Goal: Task Accomplishment & Management: Complete application form

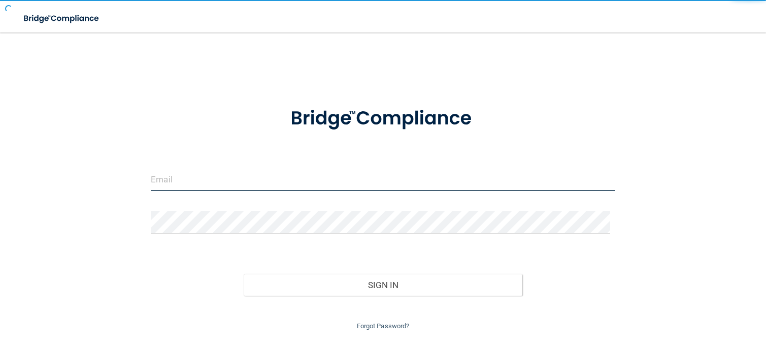
drag, startPoint x: 223, startPoint y: 174, endPoint x: 238, endPoint y: 183, distance: 17.6
click at [223, 174] on input "email" at bounding box center [383, 179] width 465 height 23
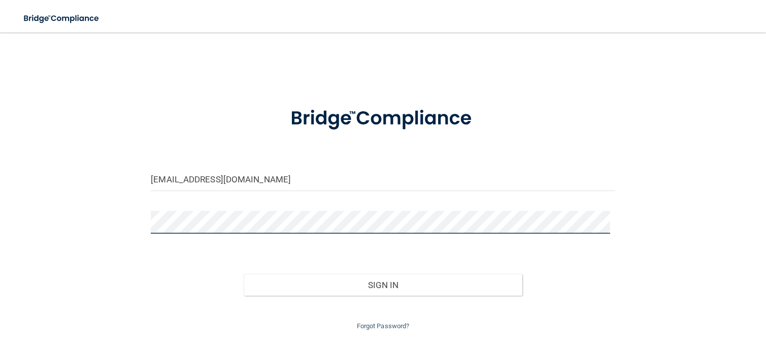
click at [244, 274] on button "Sign In" at bounding box center [383, 285] width 279 height 22
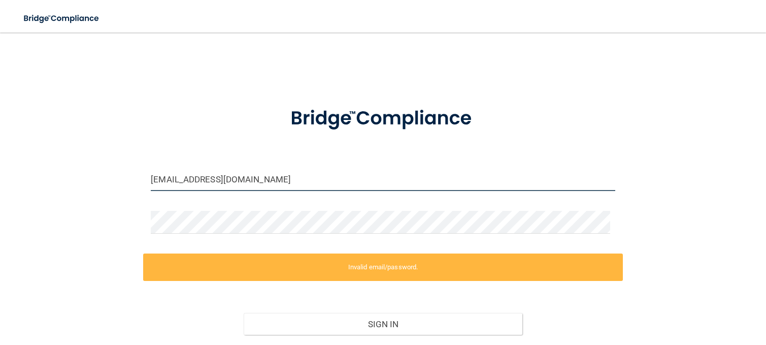
click at [326, 182] on input "[EMAIL_ADDRESS][DOMAIN_NAME]" at bounding box center [383, 179] width 465 height 23
drag, startPoint x: 128, startPoint y: 183, endPoint x: 121, endPoint y: 195, distance: 13.5
click at [0, 189] on html "Toggle navigation Manage My Enterprise Manage My Location [EMAIL_ADDRESS][DOMAI…" at bounding box center [383, 172] width 766 height 345
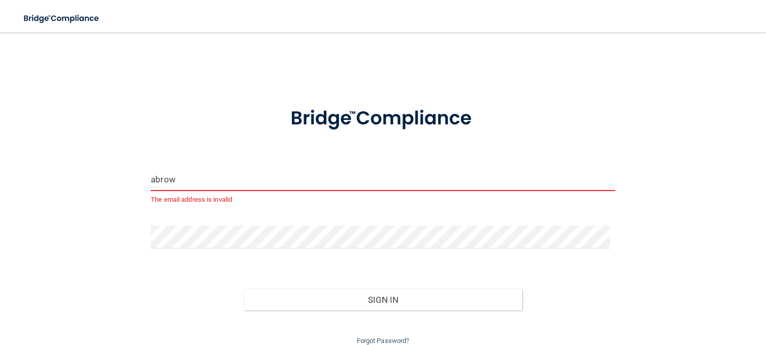
type input "[EMAIL_ADDRESS][DOMAIN_NAME]"
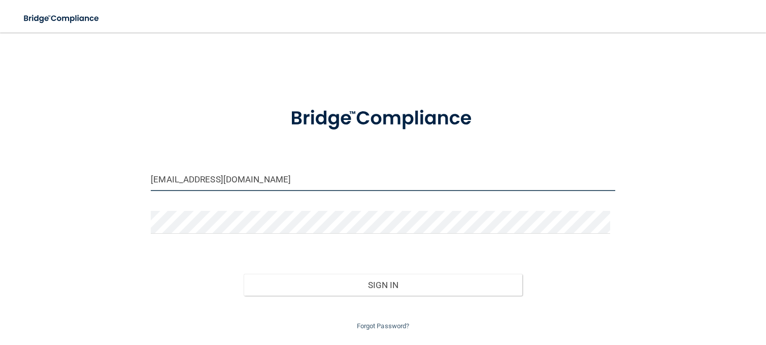
click at [244, 274] on button "Sign In" at bounding box center [383, 285] width 279 height 22
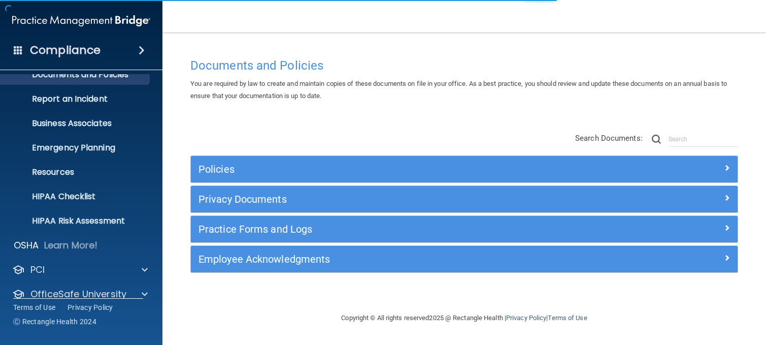
scroll to position [77, 0]
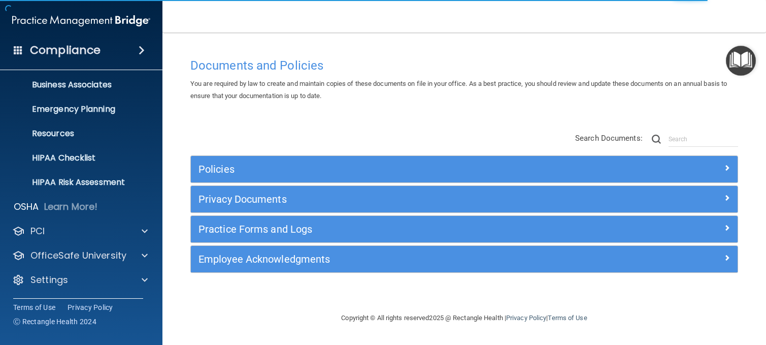
drag, startPoint x: 469, startPoint y: 211, endPoint x: 444, endPoint y: 218, distance: 25.4
click at [468, 211] on div "Privacy Documents" at bounding box center [464, 199] width 547 height 26
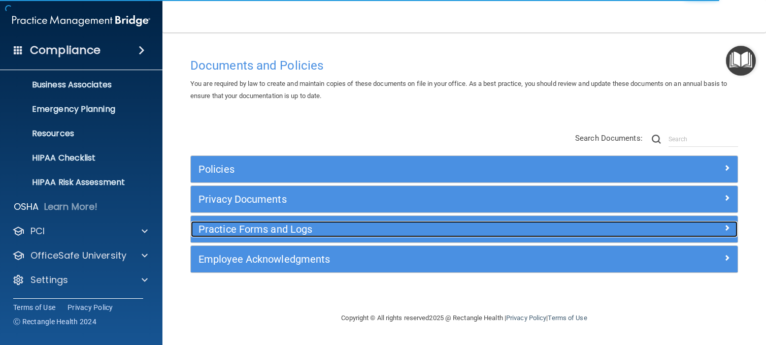
click at [383, 233] on h5 "Practice Forms and Logs" at bounding box center [396, 228] width 395 height 11
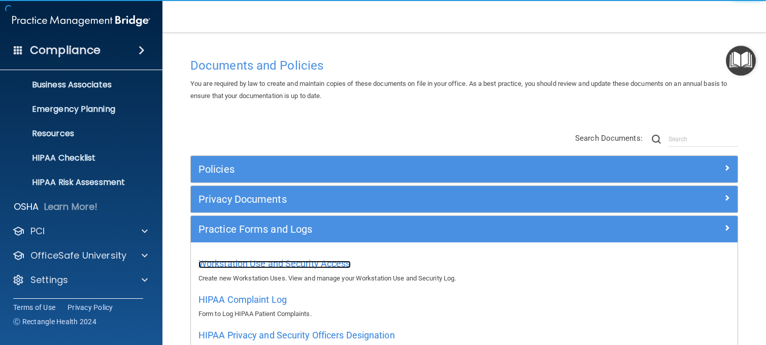
click at [294, 260] on span "Workstation Use and Security Access" at bounding box center [275, 263] width 152 height 11
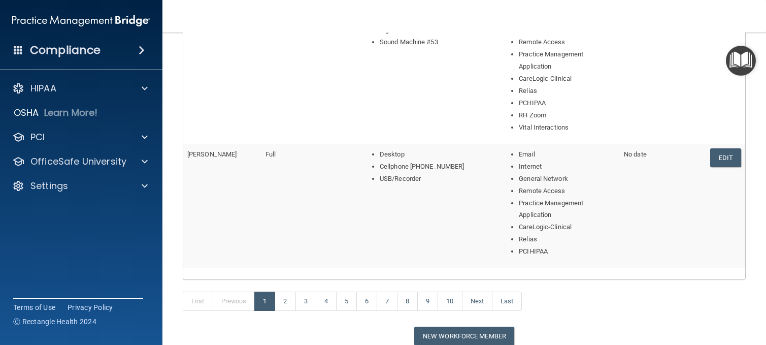
scroll to position [672, 0]
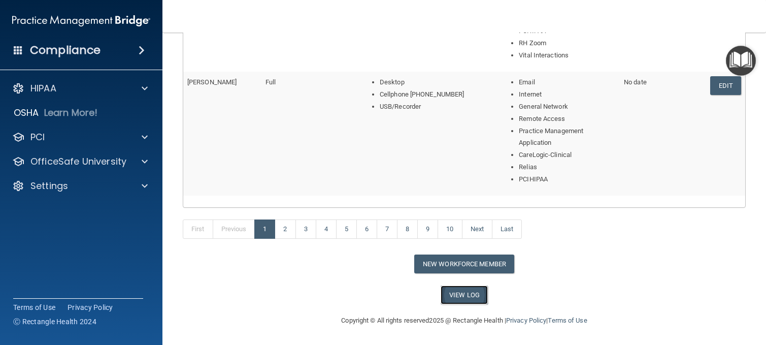
click at [458, 286] on link "View Log" at bounding box center [464, 294] width 47 height 19
click at [452, 269] on button "New Workforce Member" at bounding box center [464, 263] width 100 height 19
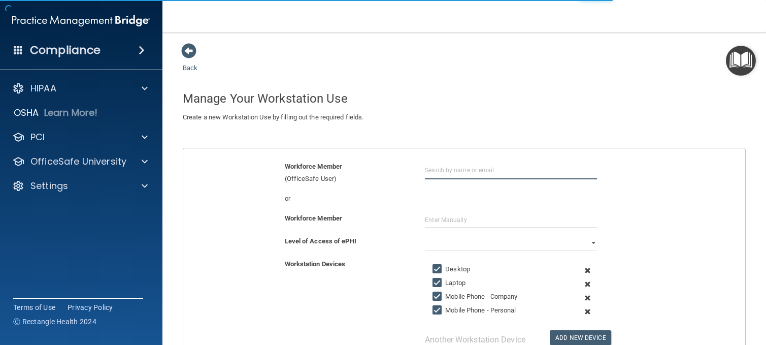
click at [480, 175] on input "text" at bounding box center [511, 169] width 172 height 19
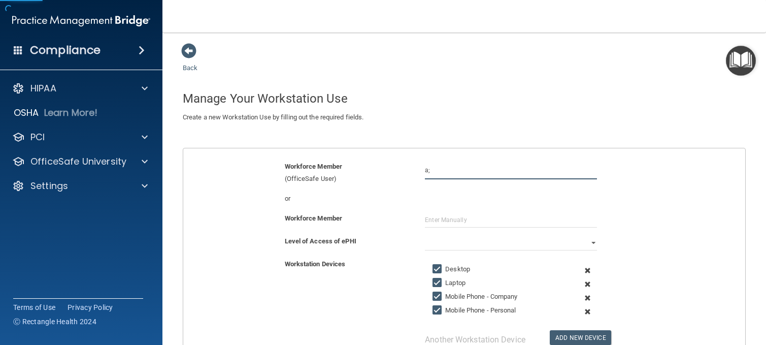
type input "a"
drag, startPoint x: 544, startPoint y: 180, endPoint x: 550, endPoint y: 182, distance: 5.8
click at [545, 181] on div "Workforce Member (OfficeSafe User) ap" at bounding box center [464, 172] width 577 height 24
click at [546, 176] on input "ap" at bounding box center [511, 169] width 172 height 19
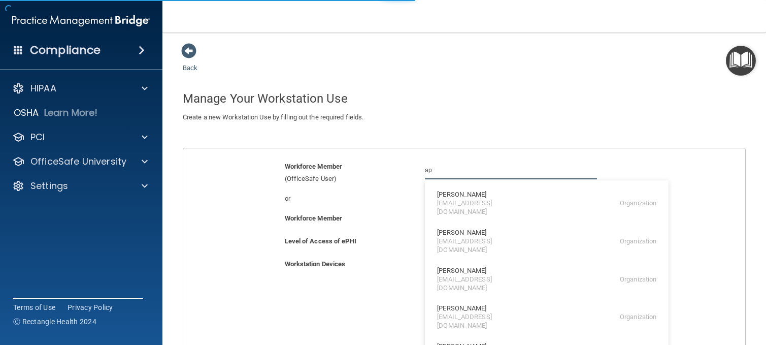
type input "[EMAIL_ADDRESS][DOMAIN_NAME]"
click at [370, 218] on div "Workforce Member" at bounding box center [347, 218] width 141 height 12
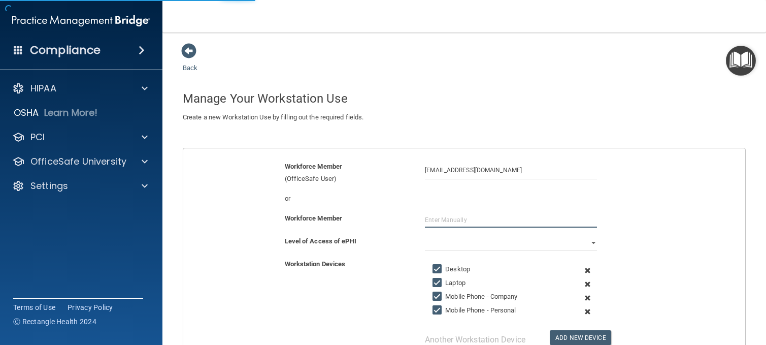
click at [485, 223] on input "text" at bounding box center [511, 219] width 172 height 15
click at [506, 217] on input "[PERSON_NAME]" at bounding box center [511, 219] width 172 height 15
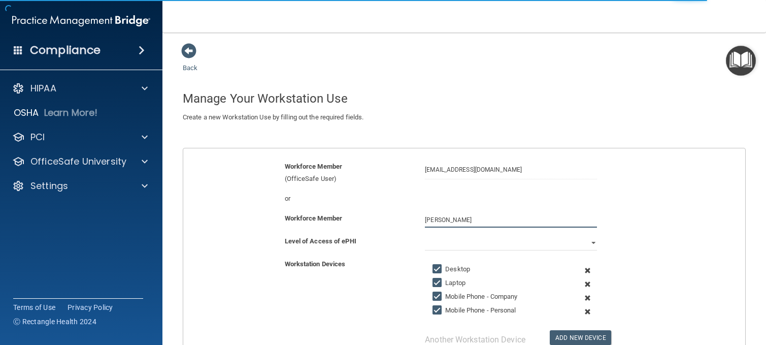
type input "[PERSON_NAME]"
click at [507, 248] on select "Full Limited None" at bounding box center [511, 242] width 172 height 15
click at [425, 235] on select "Full Limited None" at bounding box center [511, 242] width 172 height 15
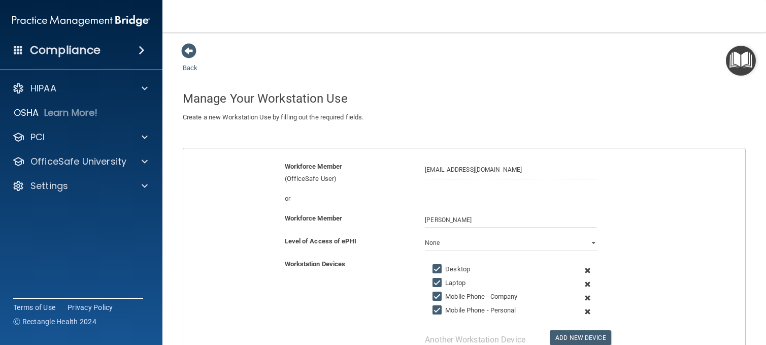
click at [464, 253] on div "Level of Access of ePHI Full Limited None" at bounding box center [464, 246] width 577 height 23
click at [461, 246] on select "Full Limited None" at bounding box center [511, 242] width 172 height 15
select select "0"
click at [425, 235] on select "Full Limited None" at bounding box center [511, 242] width 172 height 15
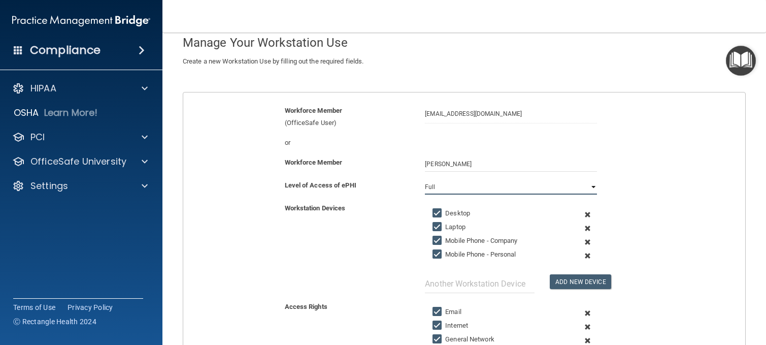
scroll to position [102, 0]
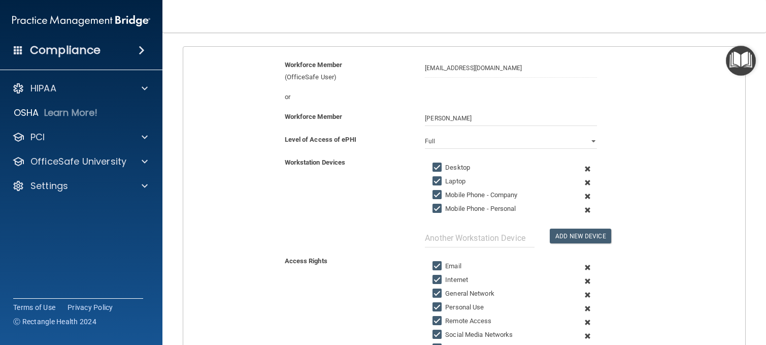
click at [583, 173] on span at bounding box center [587, 169] width 23 height 14
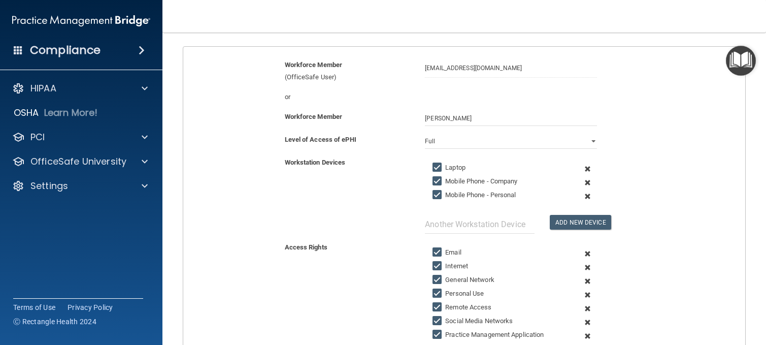
click at [583, 172] on span at bounding box center [587, 169] width 23 height 14
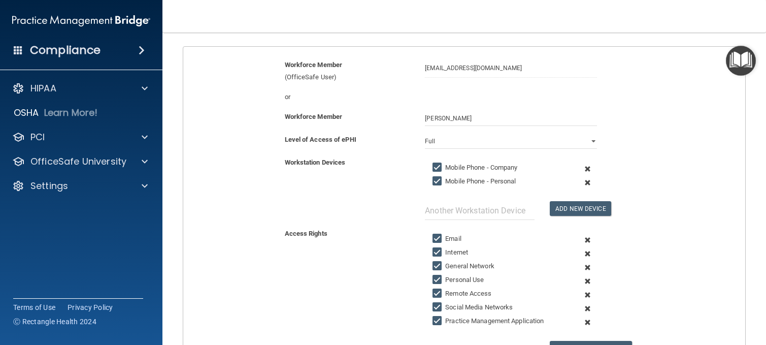
click at [583, 169] on span at bounding box center [587, 169] width 23 height 14
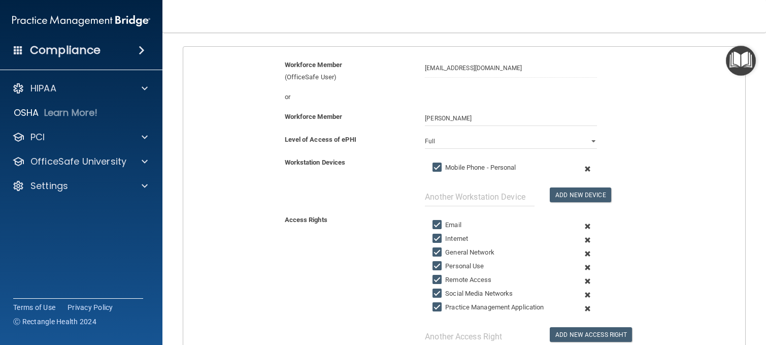
click at [583, 169] on span at bounding box center [587, 169] width 23 height 14
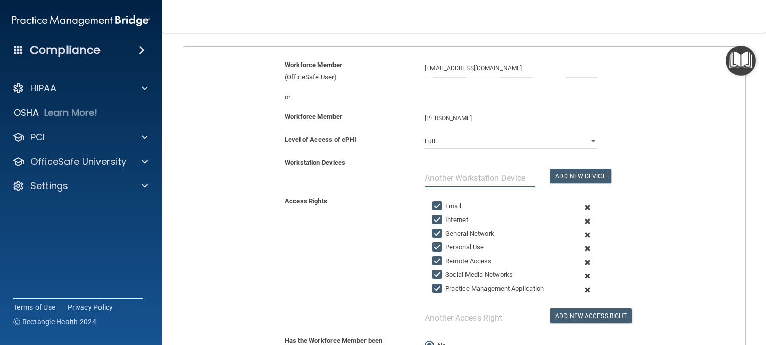
drag, startPoint x: 460, startPoint y: 180, endPoint x: 467, endPoint y: 177, distance: 8.0
click at [460, 180] on input "text" at bounding box center [480, 178] width 110 height 19
type input "Laptop w/ Bag MNTLT352"
click at [603, 183] on button "Add New Device" at bounding box center [580, 176] width 61 height 15
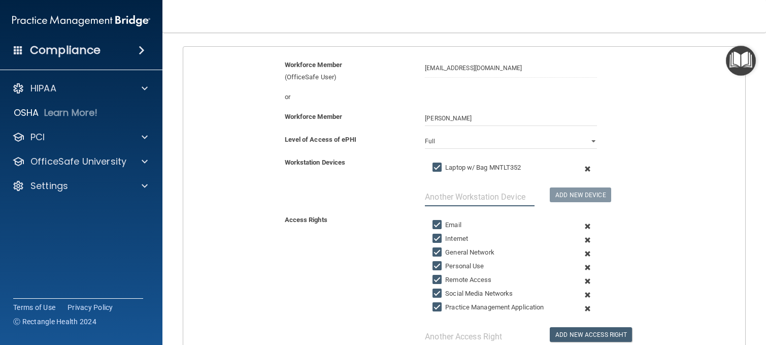
click at [489, 196] on input "text" at bounding box center [480, 196] width 110 height 19
type input "e"
type input "Cellphone [PHONE_NUMBER]"
click at [581, 188] on button "Add New Device" at bounding box center [580, 194] width 61 height 15
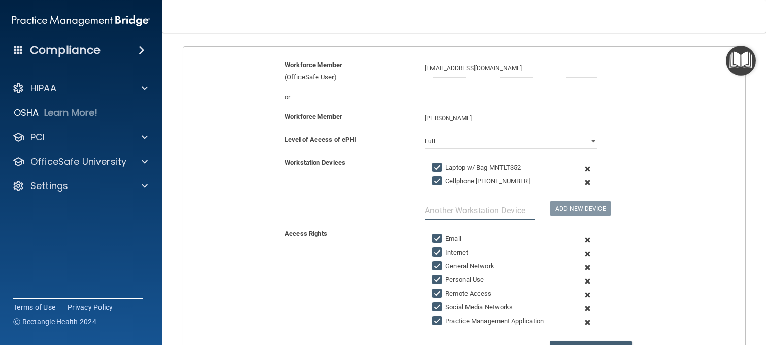
click at [493, 208] on input "text" at bounding box center [480, 210] width 110 height 19
type input "Signature Pad UC051620203081A"
click at [555, 210] on button "Add New Device" at bounding box center [580, 208] width 61 height 15
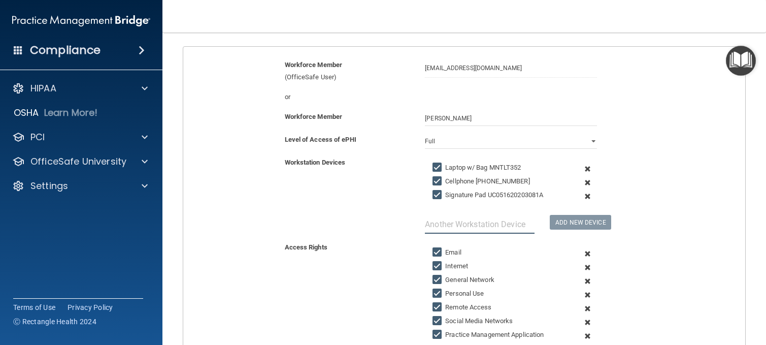
click at [502, 227] on input "text" at bounding box center [480, 224] width 110 height 19
type input "Sound Machine 2"
click at [570, 218] on button "Add New Device" at bounding box center [580, 222] width 61 height 15
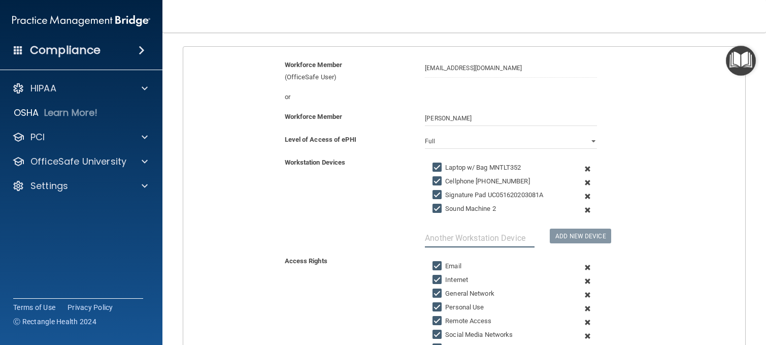
click at [499, 244] on input "text" at bounding box center [480, 238] width 110 height 19
type input "Logitech Webcam RH 19"
click at [598, 239] on button "Add New Device" at bounding box center [580, 236] width 61 height 15
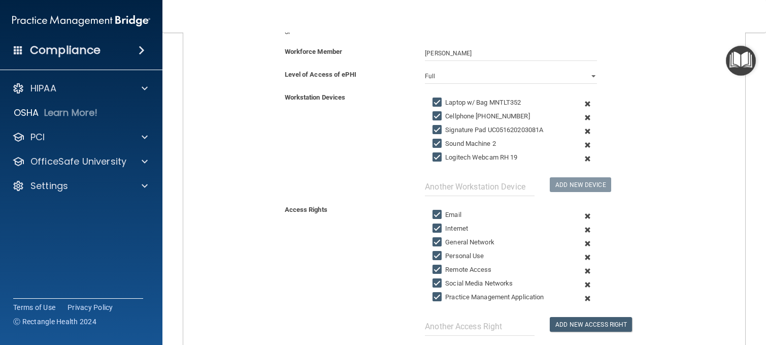
scroll to position [295, 0]
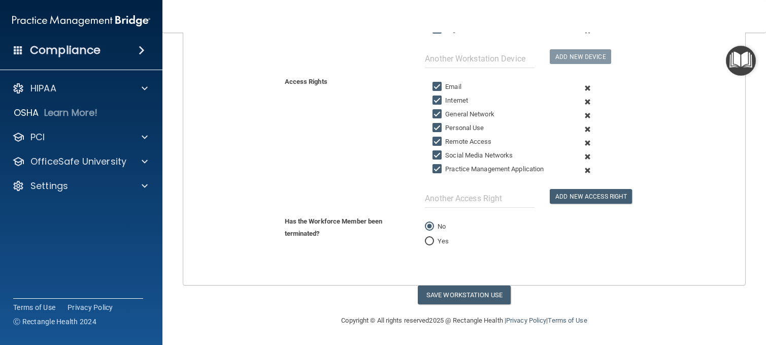
click at [583, 130] on span at bounding box center [587, 129] width 23 height 14
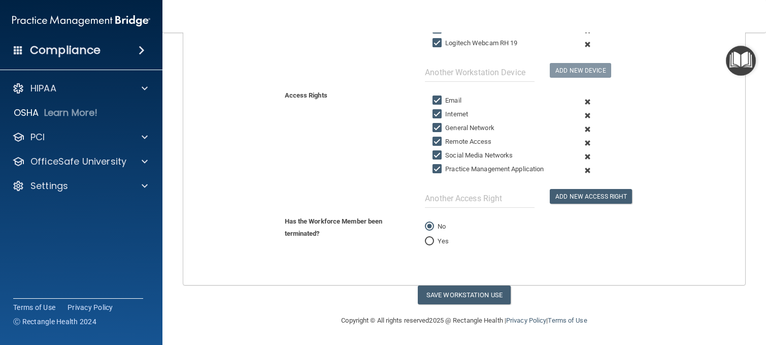
click at [582, 156] on span at bounding box center [587, 157] width 23 height 14
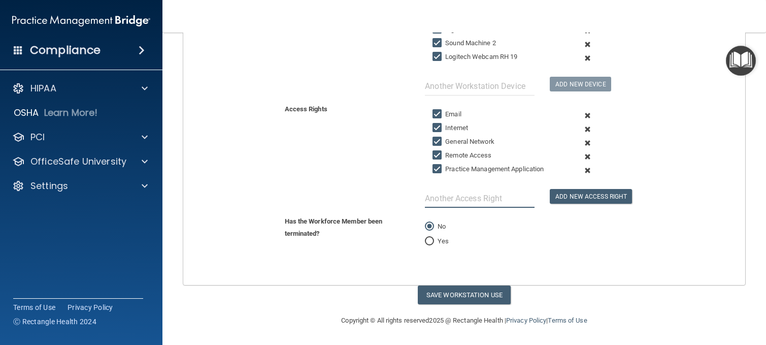
click at [492, 201] on input "text" at bounding box center [480, 198] width 110 height 19
click at [524, 199] on input "CareLogic-Administration" at bounding box center [480, 198] width 110 height 19
type input "CareLogic-Administrator"
click at [582, 199] on button "Add New Access Right" at bounding box center [591, 196] width 82 height 15
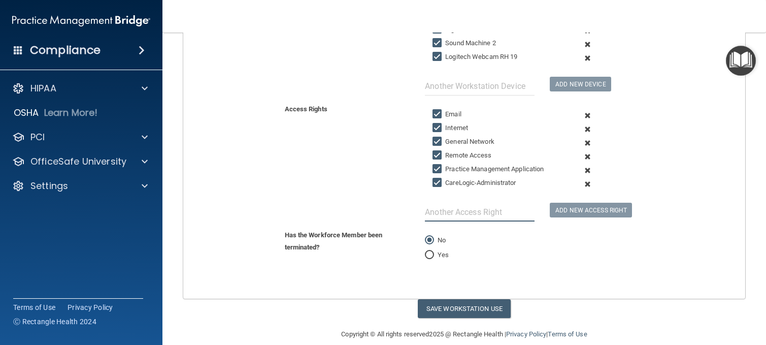
click at [520, 213] on input "text" at bounding box center [480, 212] width 110 height 19
type input "Relias"
drag, startPoint x: 592, startPoint y: 213, endPoint x: 582, endPoint y: 215, distance: 10.4
click at [591, 211] on button "Add New Access Right" at bounding box center [591, 210] width 82 height 15
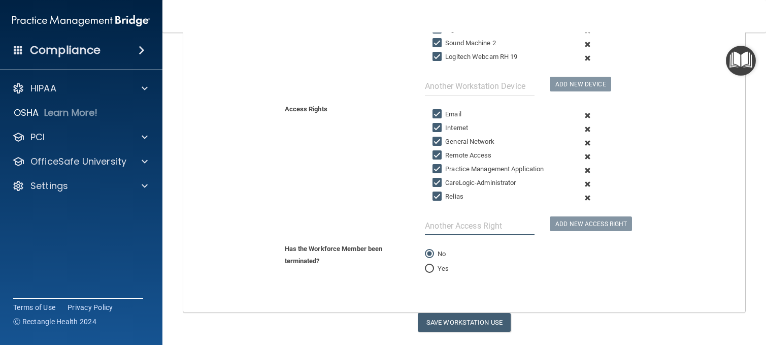
click at [442, 222] on input "text" at bounding box center [480, 225] width 110 height 19
type input "PCHIPAA"
click at [580, 224] on button "Add New Access Right" at bounding box center [591, 223] width 82 height 15
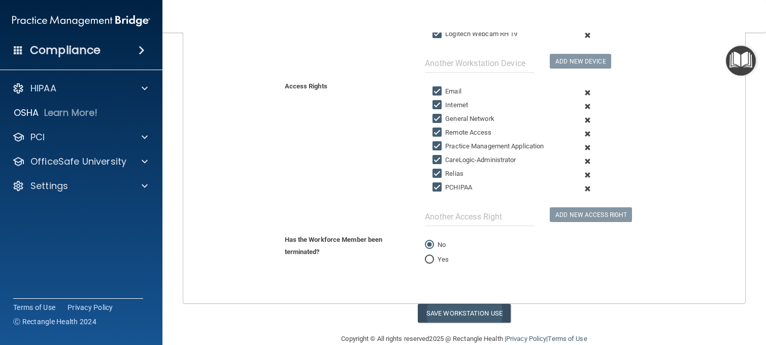
scroll to position [308, 0]
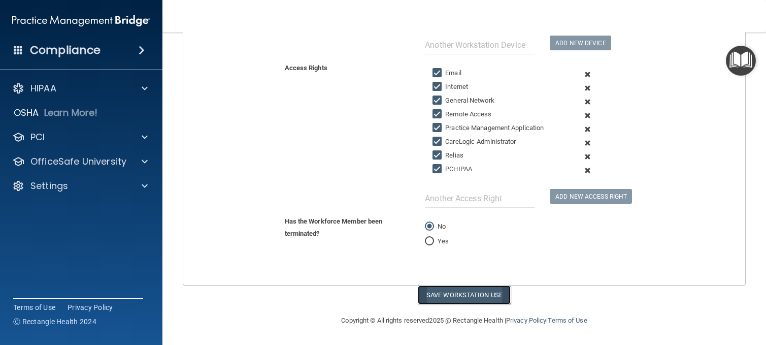
click at [492, 292] on button "Save Workstation Use" at bounding box center [464, 294] width 93 height 19
select select "? string:Full ?"
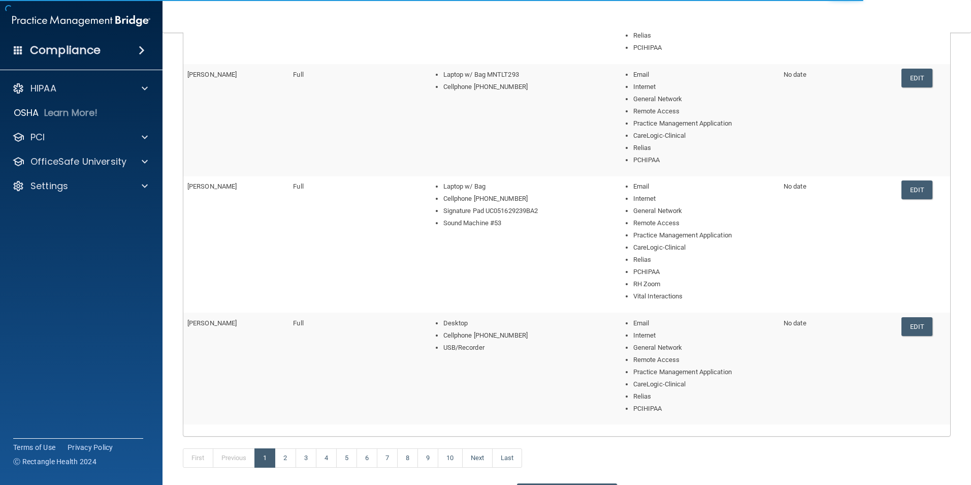
scroll to position [457, 0]
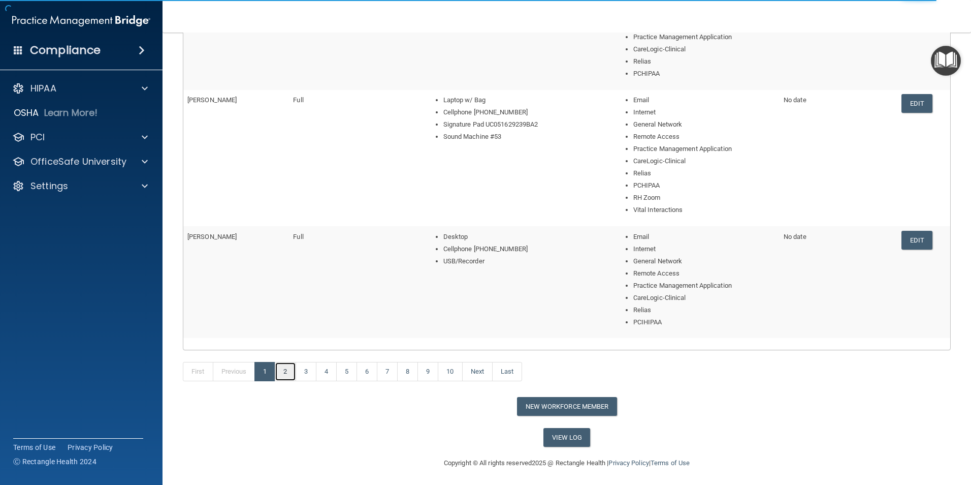
click at [293, 344] on link "2" at bounding box center [285, 371] width 21 height 19
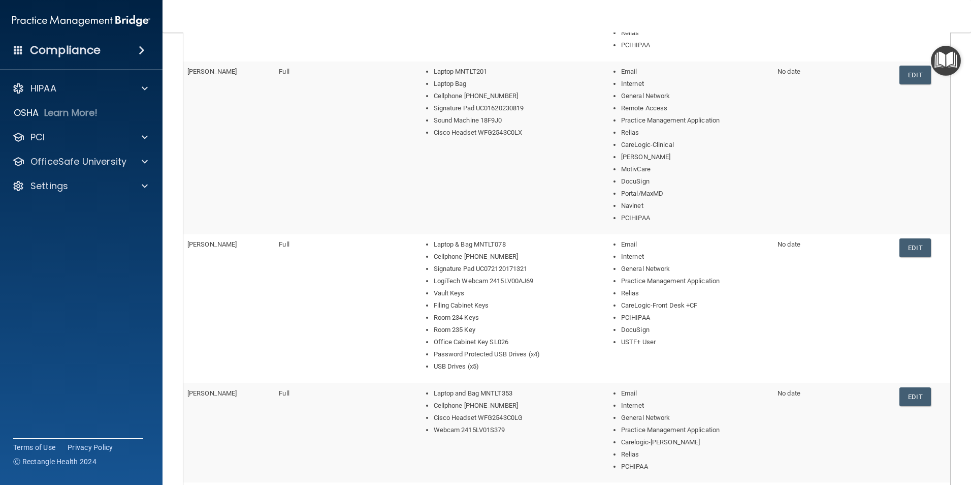
scroll to position [460, 0]
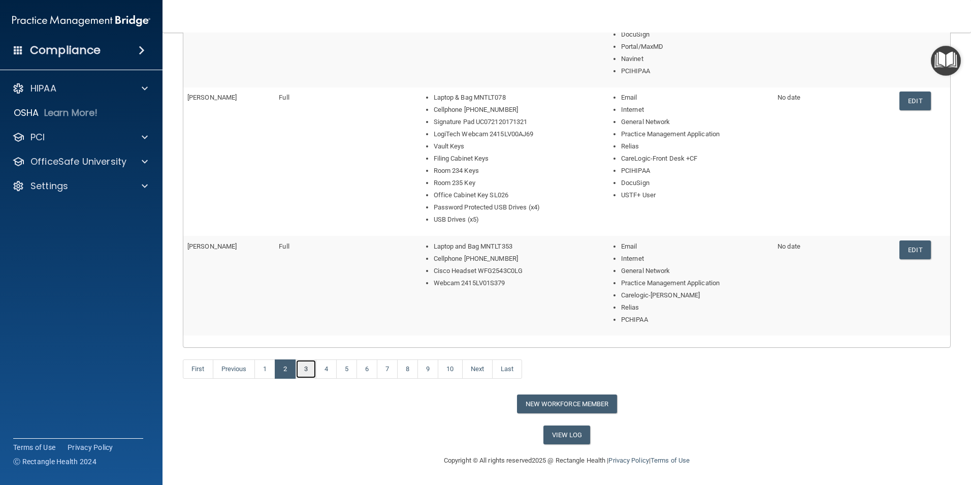
click at [305, 344] on link "3" at bounding box center [306, 368] width 21 height 19
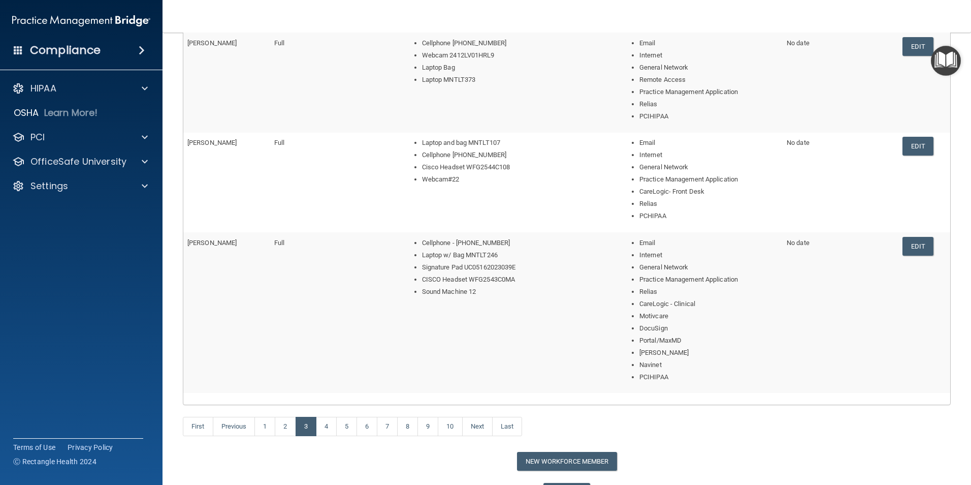
scroll to position [472, 0]
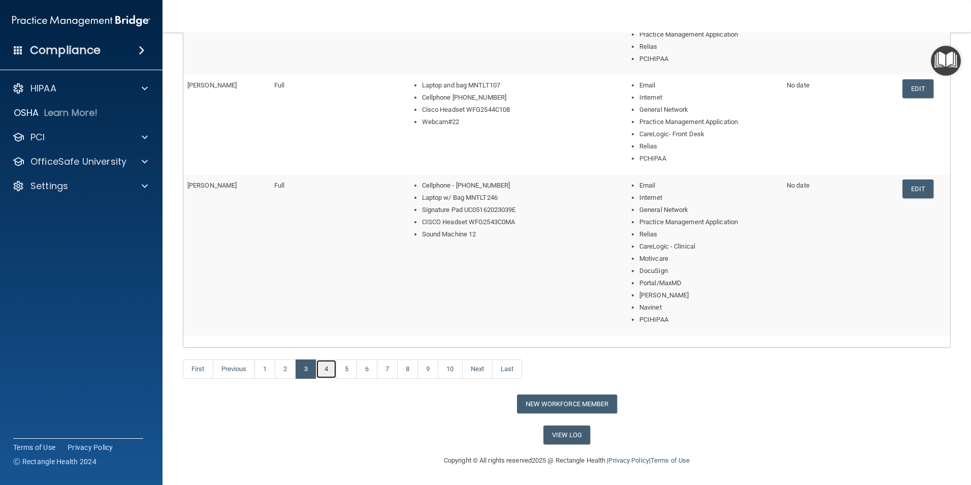
click at [328, 344] on link "4" at bounding box center [326, 368] width 21 height 19
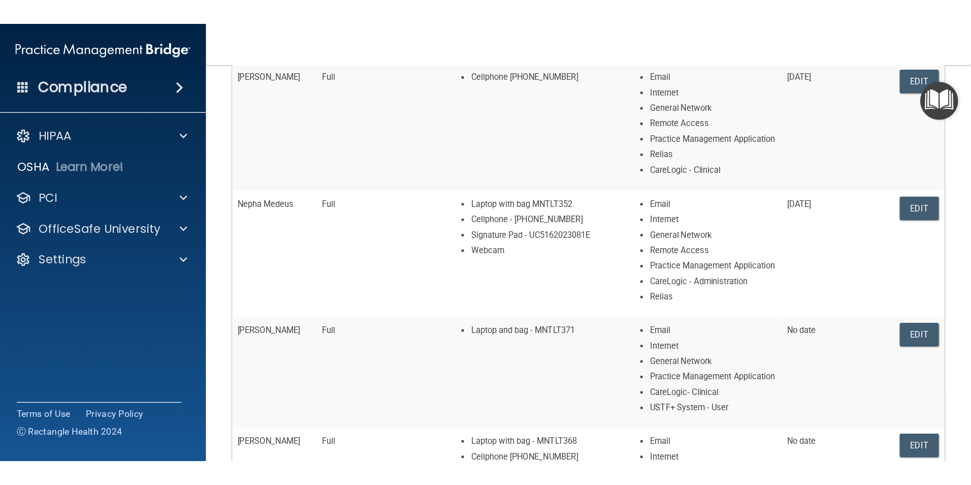
scroll to position [143, 0]
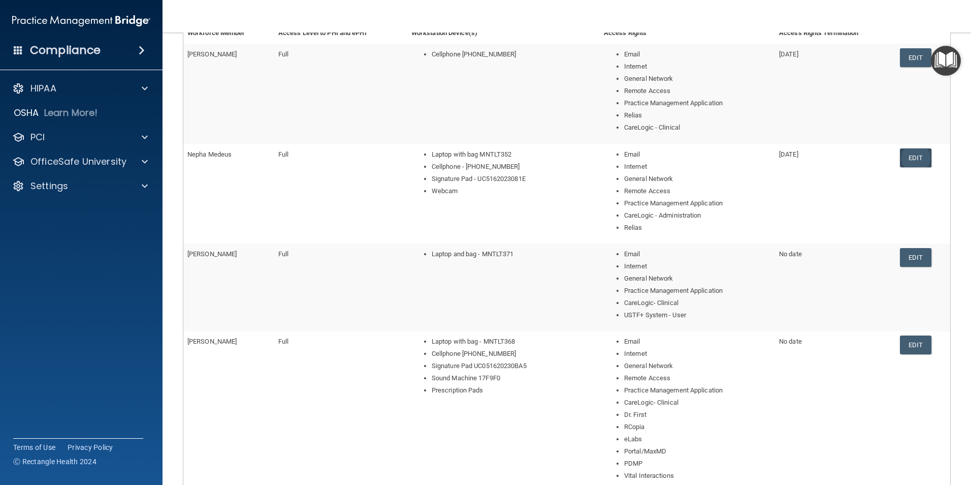
click at [766, 158] on link "Edit" at bounding box center [915, 157] width 31 height 19
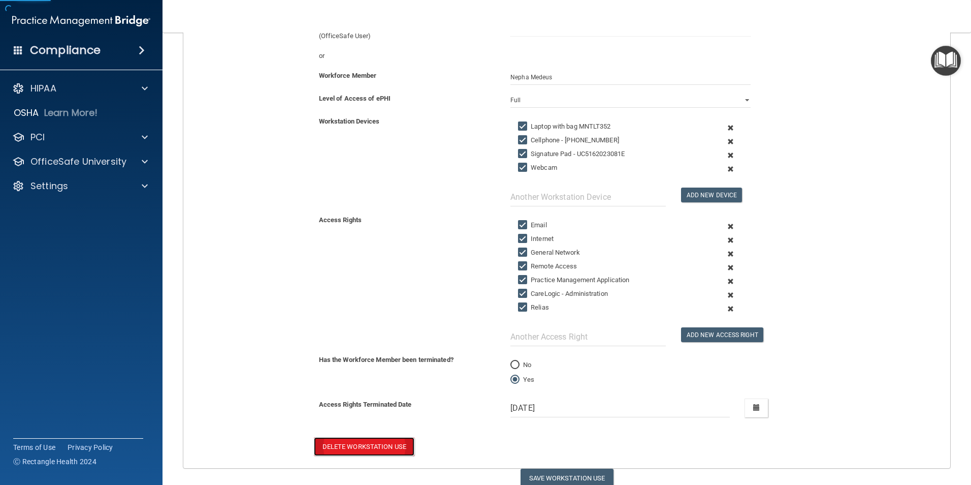
click at [330, 344] on button "Delete Workstation Use" at bounding box center [364, 446] width 101 height 19
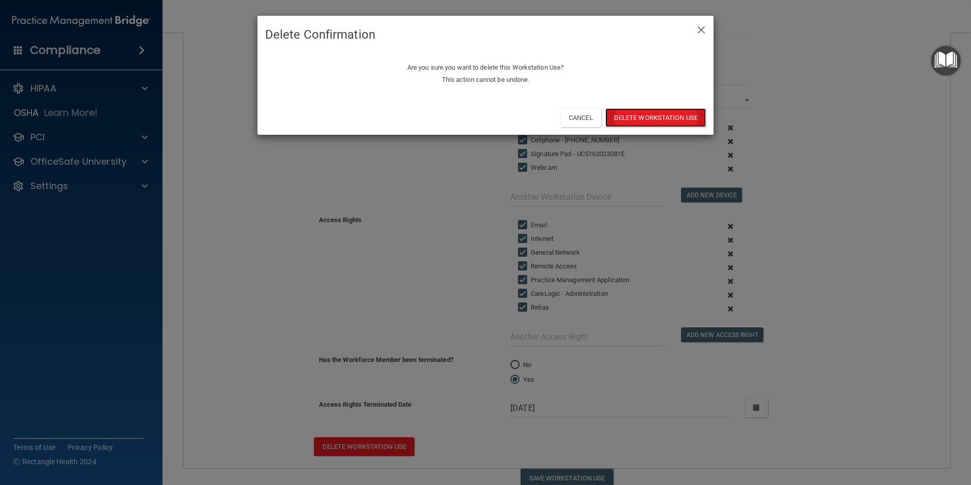
click at [646, 116] on button "Delete Workstation Use" at bounding box center [655, 117] width 101 height 19
